Goal: Check status

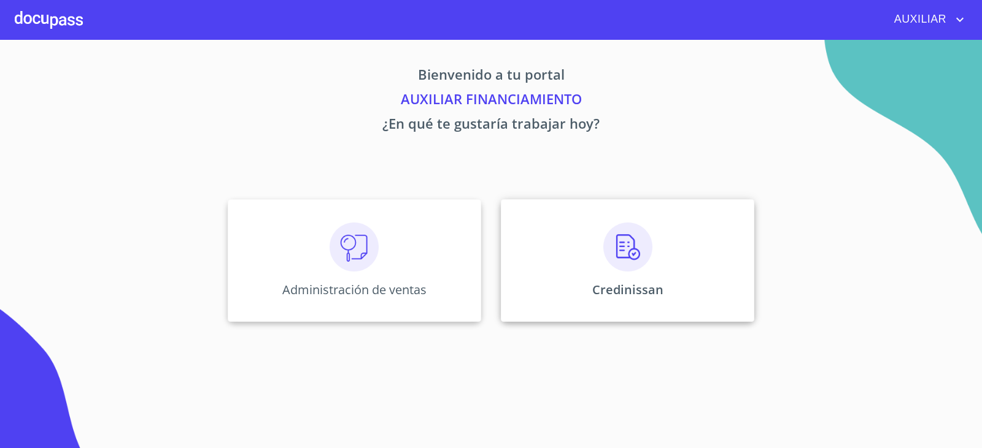
click at [614, 288] on p "Credinissan" at bounding box center [627, 290] width 71 height 17
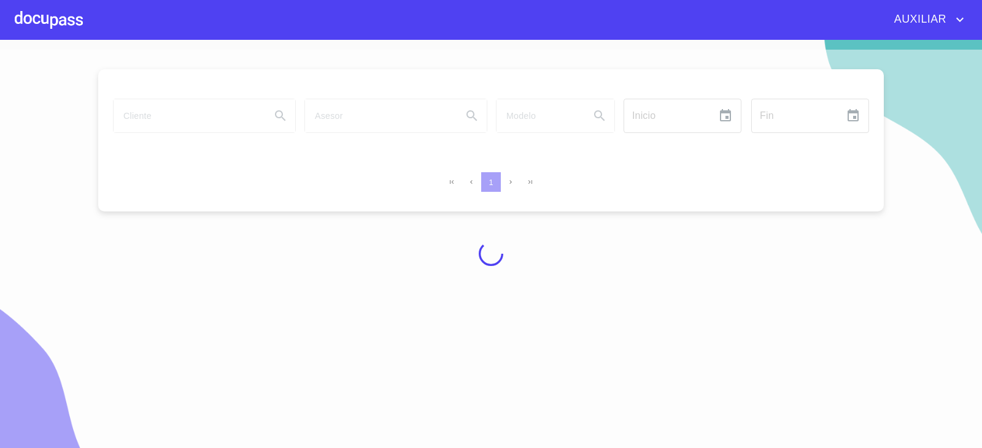
click at [540, 448] on div at bounding box center [491, 254] width 982 height 409
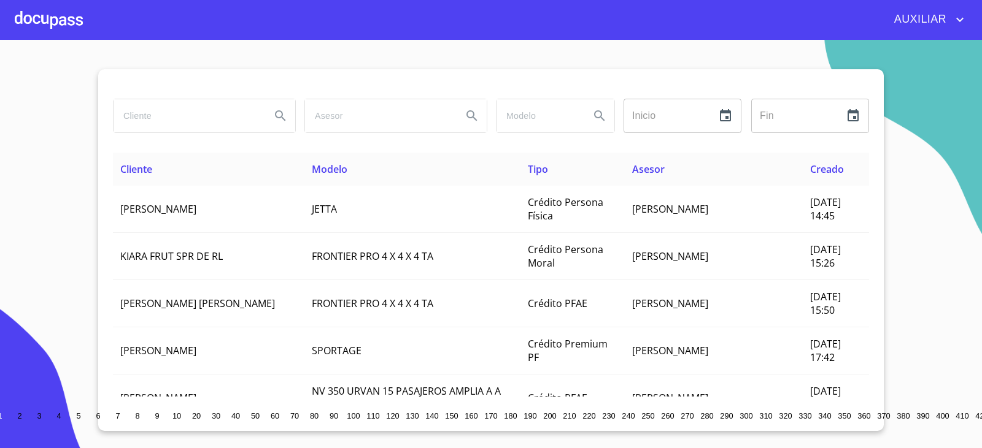
click at [204, 119] on input "search" at bounding box center [187, 115] width 147 height 33
type input "[PERSON_NAME]"
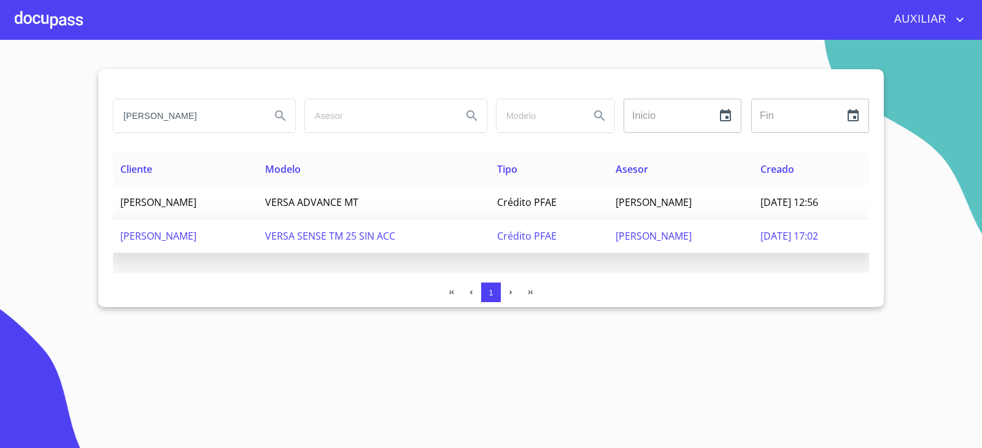
click at [195, 229] on td "[PERSON_NAME]" at bounding box center [185, 237] width 145 height 34
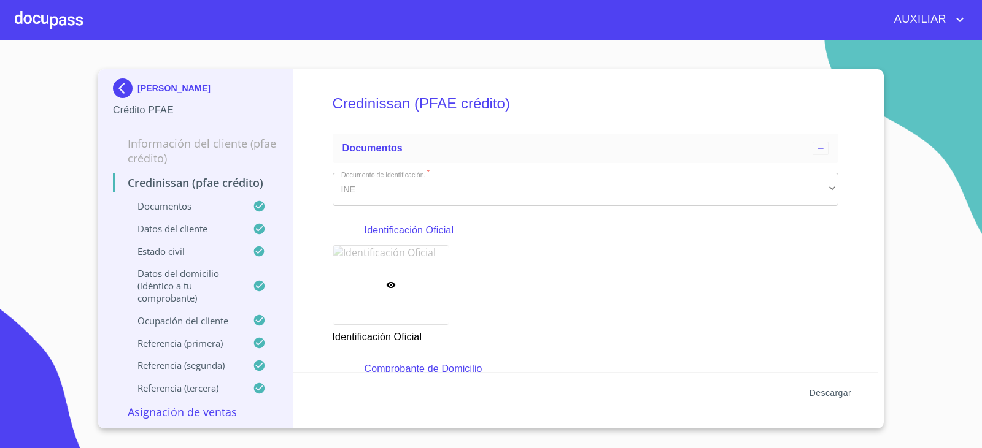
click at [850, 398] on span "Descargar" at bounding box center [830, 393] width 42 height 15
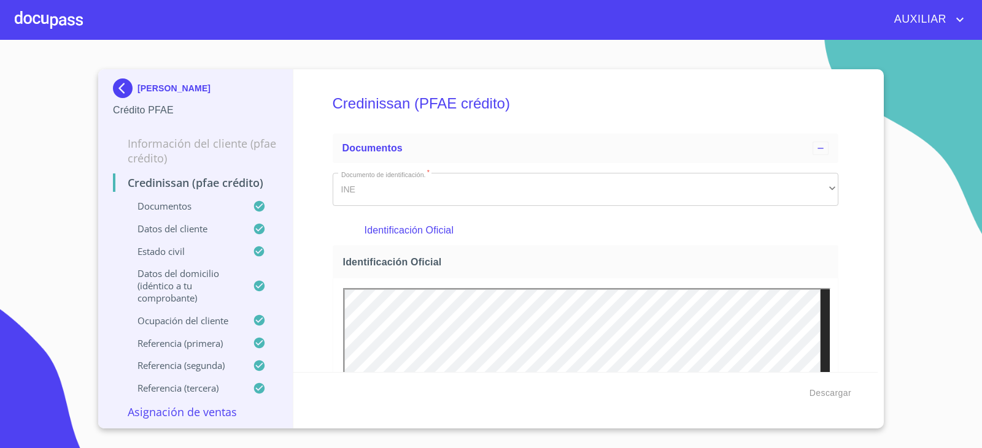
click at [126, 89] on img at bounding box center [125, 89] width 25 height 20
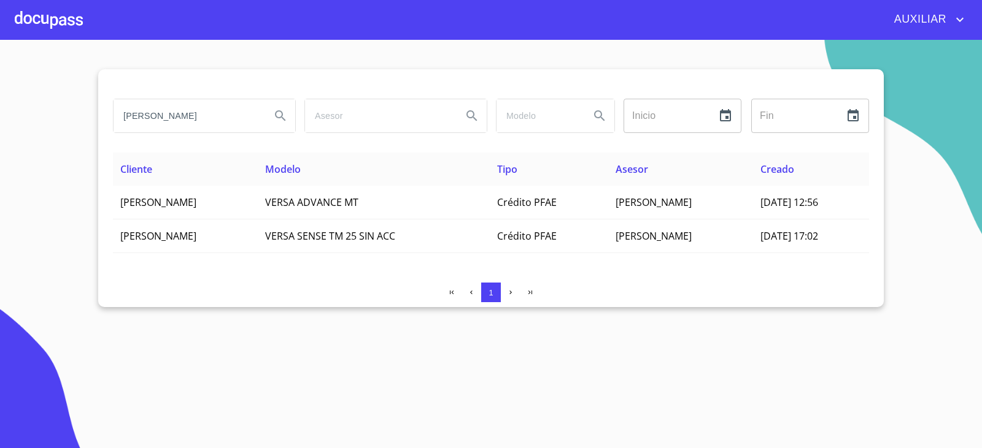
drag, startPoint x: 242, startPoint y: 118, endPoint x: 0, endPoint y: 181, distance: 250.3
click at [0, 181] on section "[PERSON_NAME] ​ Fin ​ Cliente Modelo Tipo Asesor Creado [PERSON_NAME] VERSA ADV…" at bounding box center [491, 244] width 982 height 409
paste input "search"
paste input "[PERSON_NAME]"
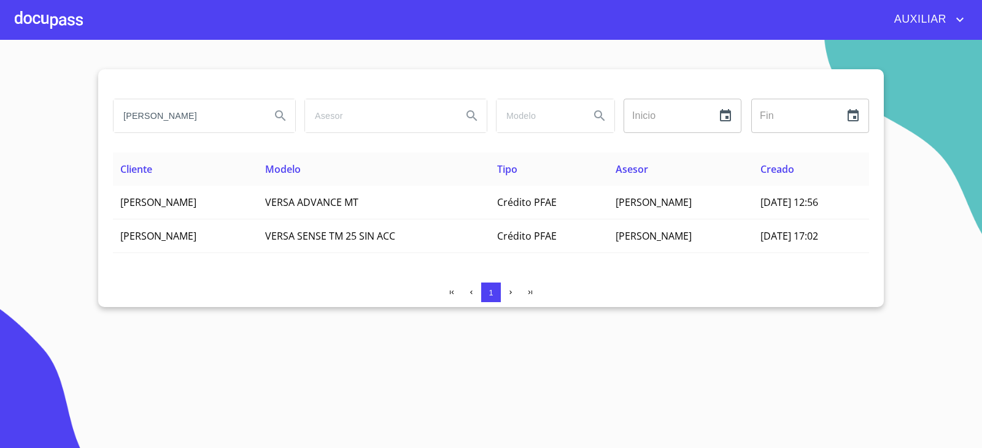
type input "[PERSON_NAME]"
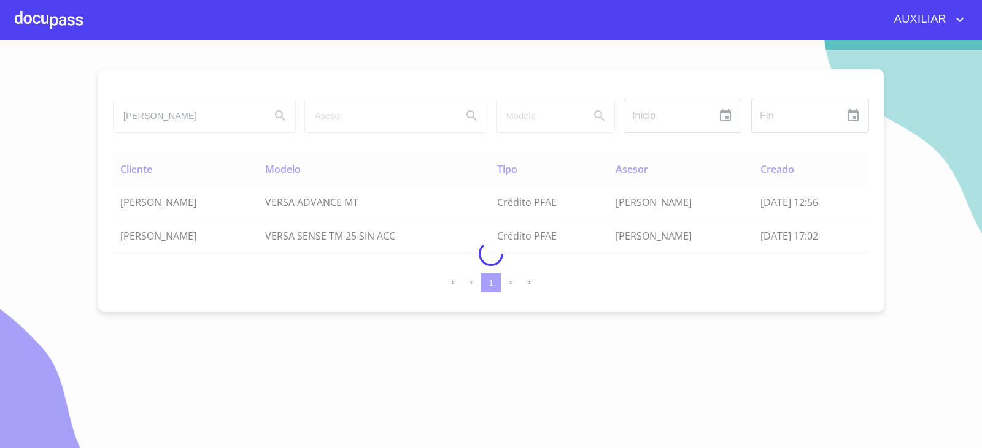
scroll to position [0, 0]
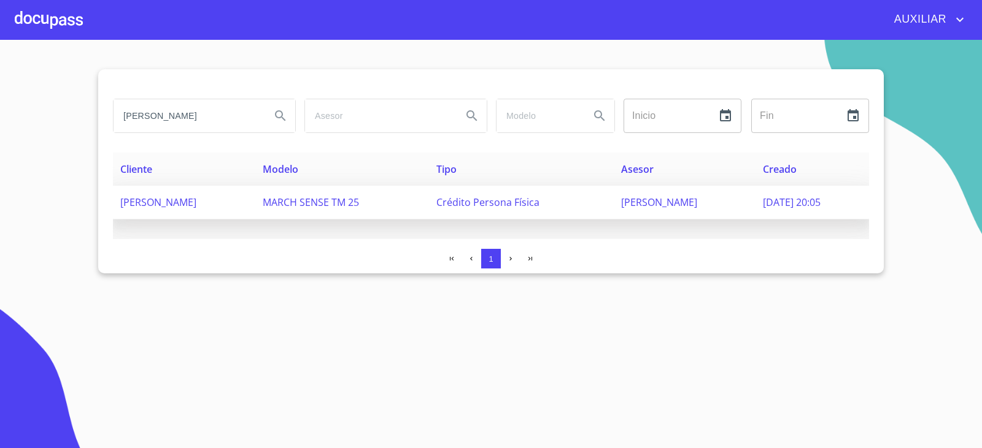
click at [255, 202] on td "[PERSON_NAME]" at bounding box center [184, 203] width 142 height 34
